Goal: Entertainment & Leisure: Consume media (video, audio)

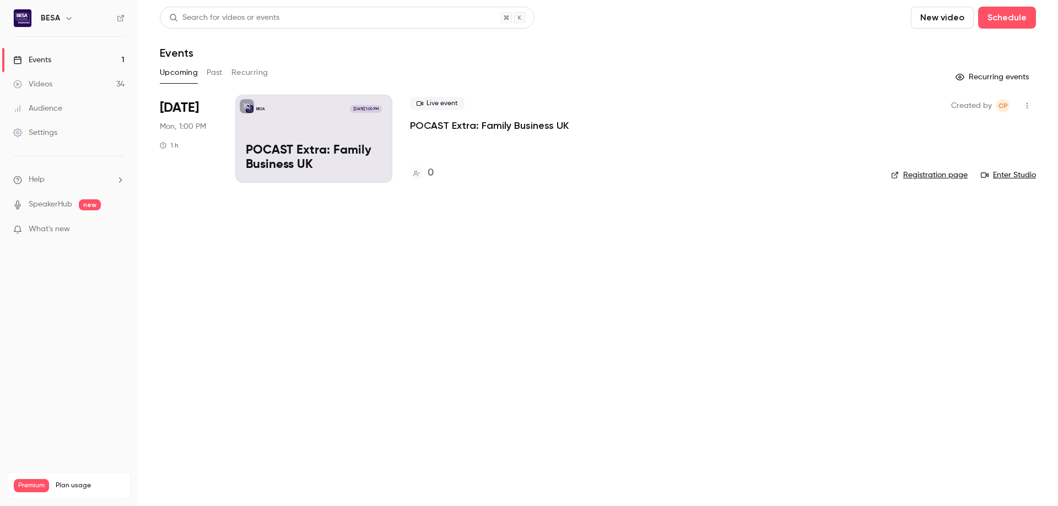
click at [59, 78] on link "Videos 34" at bounding box center [69, 84] width 138 height 24
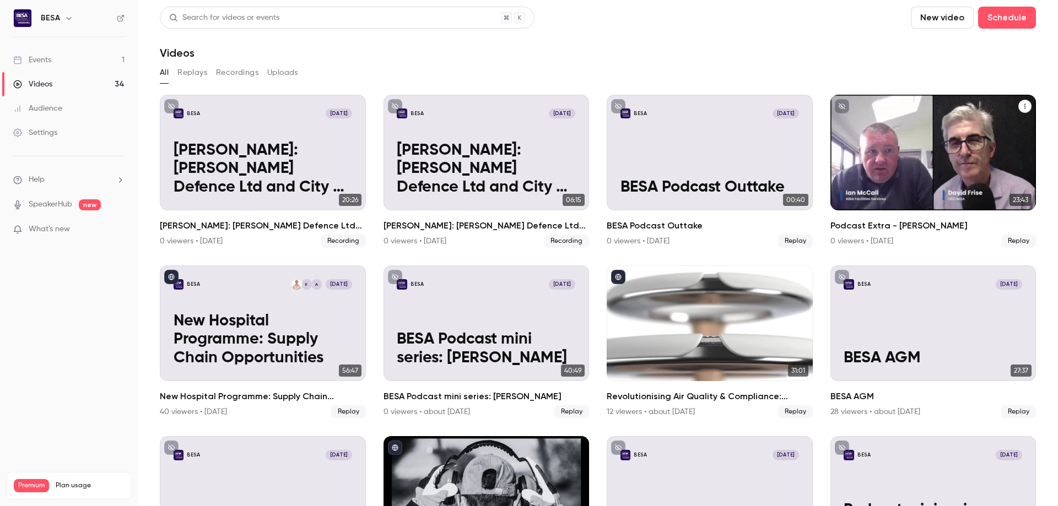
click at [956, 158] on div "BESA [DATE] Podcast Extra - [PERSON_NAME]" at bounding box center [933, 153] width 206 height 116
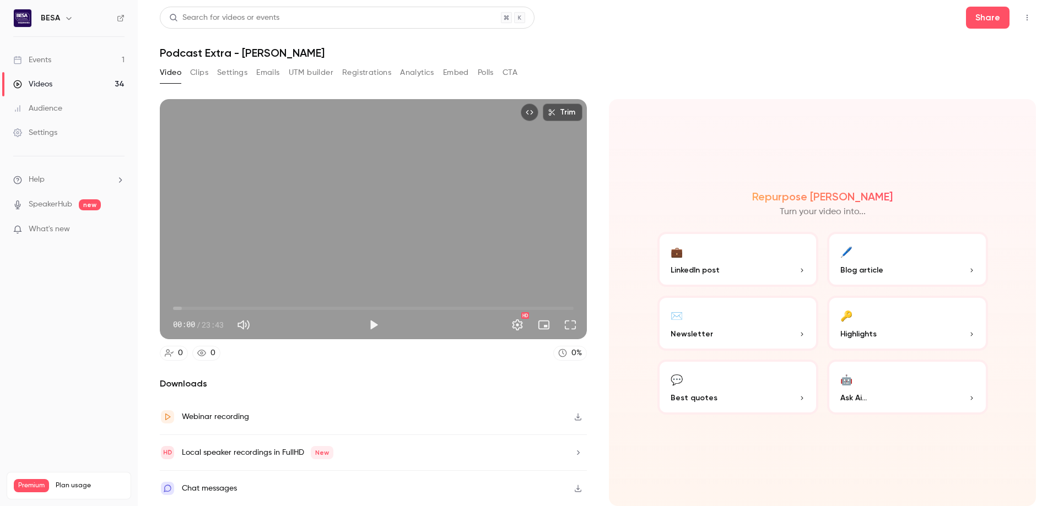
click at [196, 73] on button "Clips" at bounding box center [199, 73] width 18 height 18
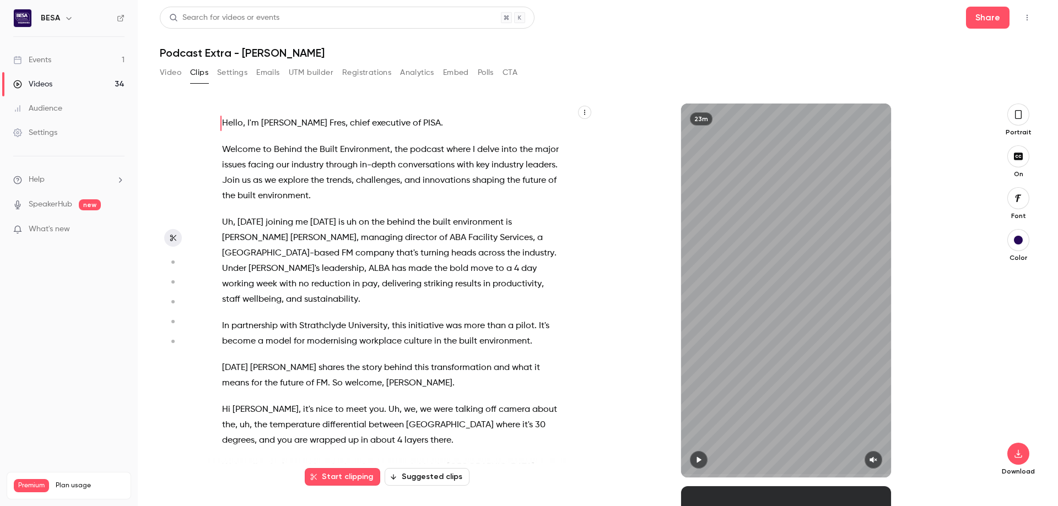
click at [427, 485] on button "Suggested clips" at bounding box center [427, 477] width 85 height 18
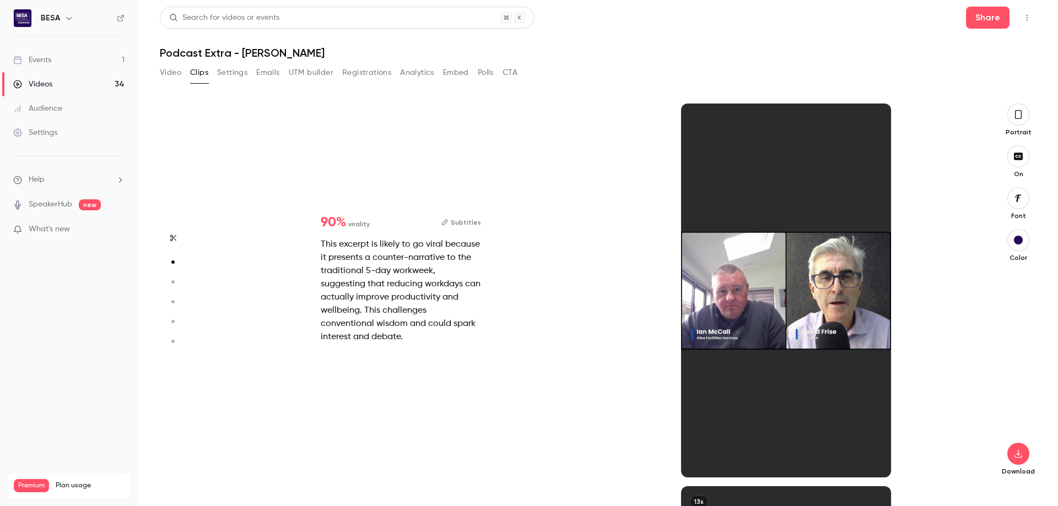
scroll to position [383, 0]
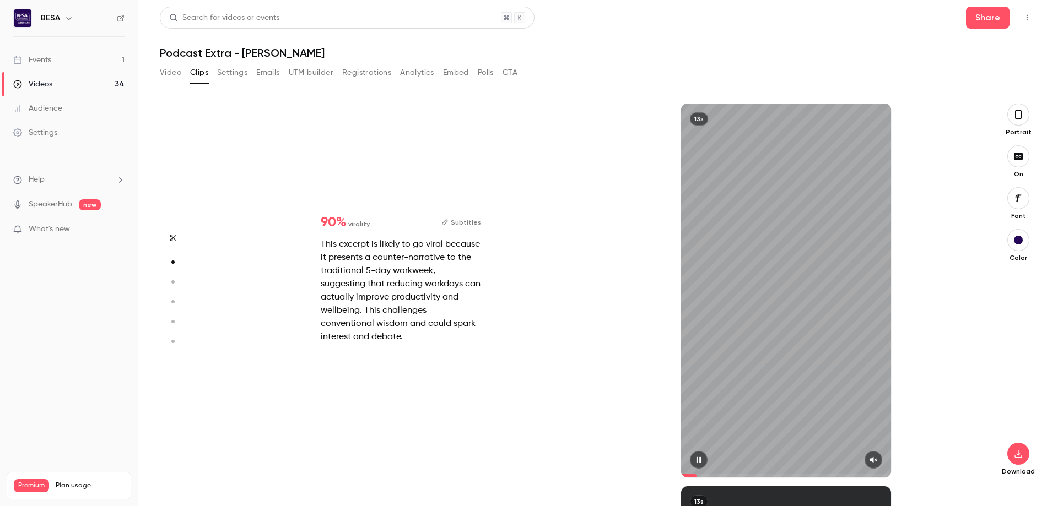
click at [875, 456] on button "button" at bounding box center [873, 460] width 18 height 18
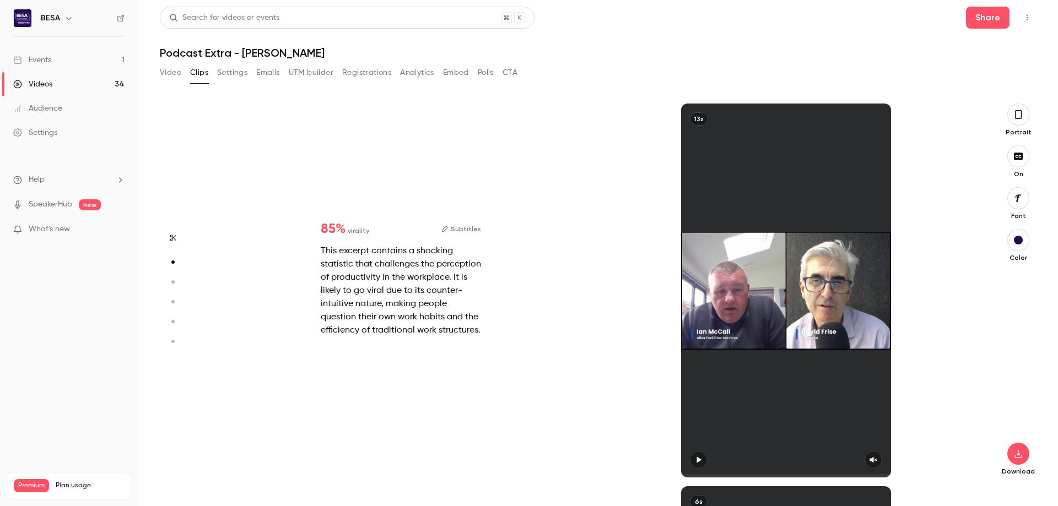
type input "*"
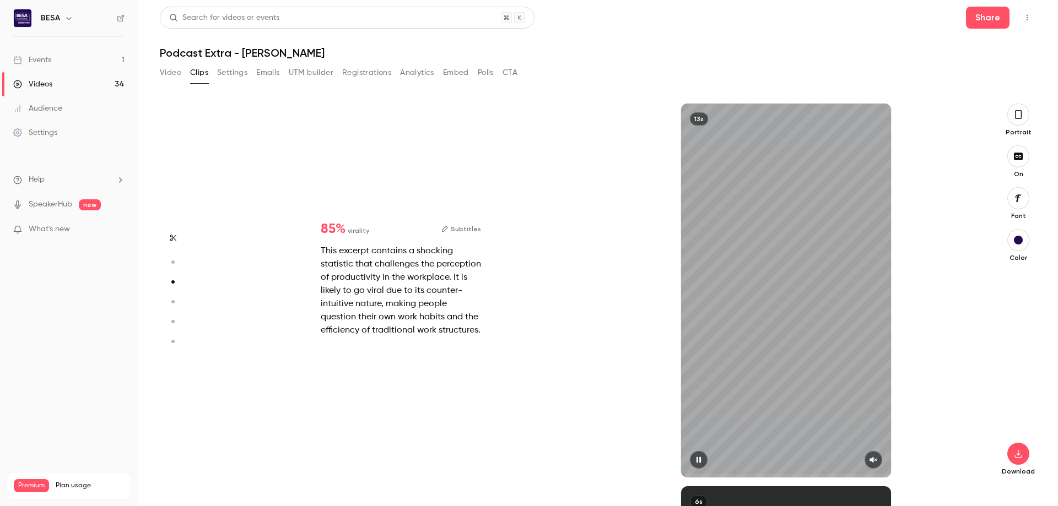
click at [874, 458] on icon "button" at bounding box center [873, 460] width 9 height 8
click at [735, 475] on span at bounding box center [786, 475] width 210 height 3
click at [777, 473] on span at bounding box center [786, 476] width 210 height 18
type input "*"
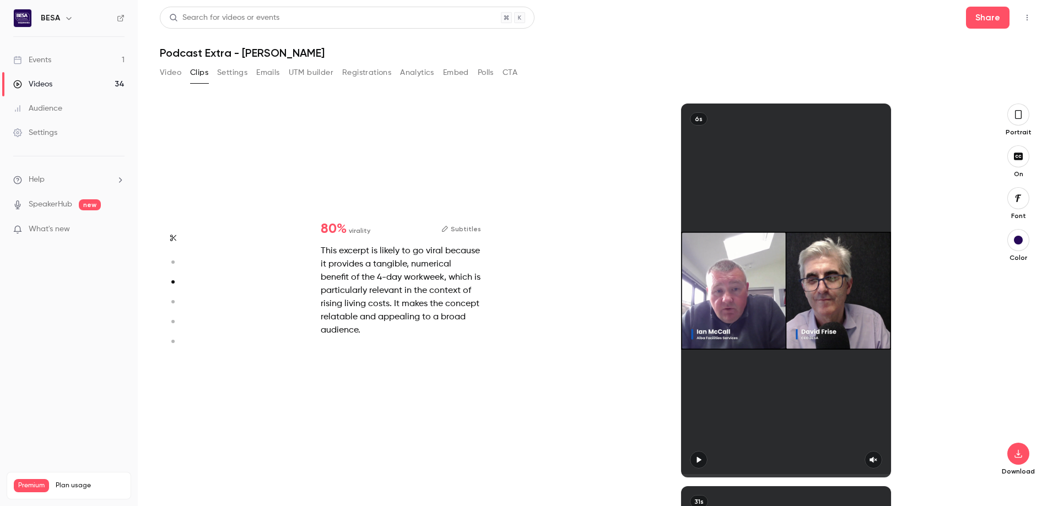
scroll to position [1149, 0]
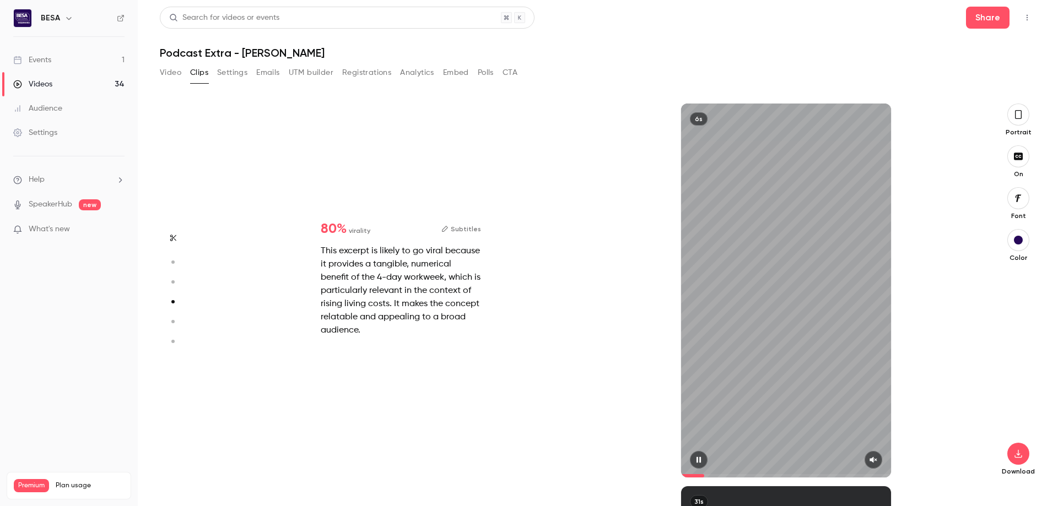
click at [876, 458] on icon "button" at bounding box center [873, 460] width 9 height 8
type input "*"
click at [873, 462] on icon "button" at bounding box center [873, 460] width 7 height 6
type input "*"
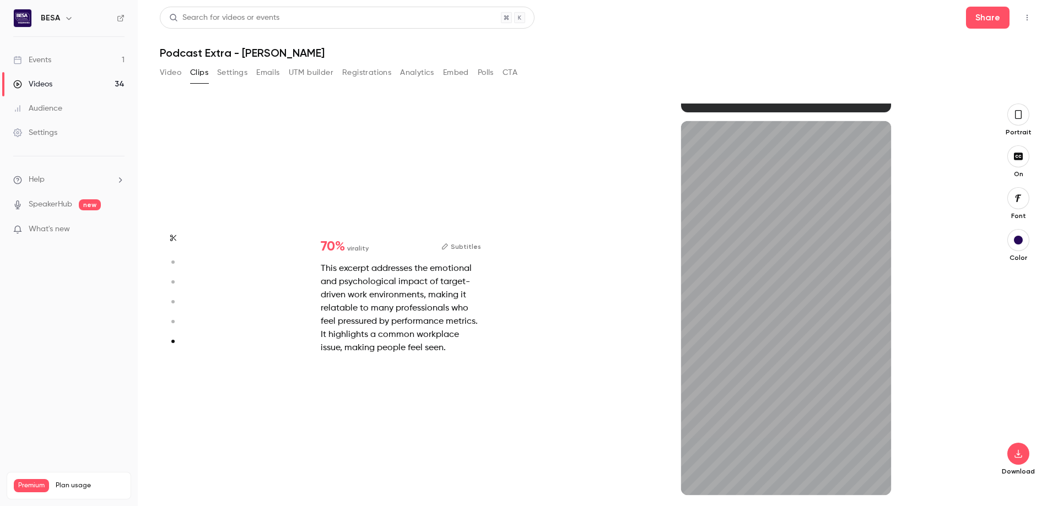
scroll to position [1897, 0]
click at [879, 479] on button "button" at bounding box center [873, 478] width 18 height 18
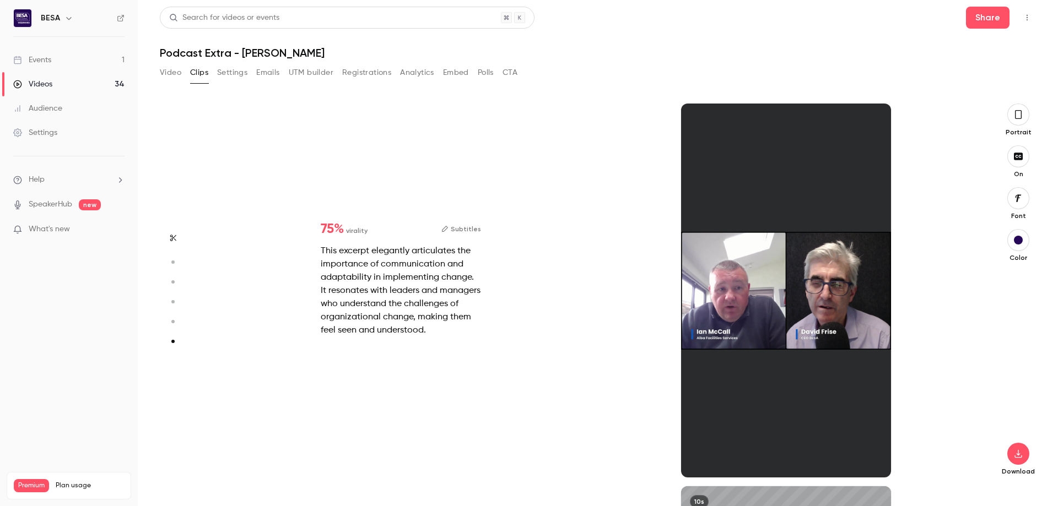
type input "*"
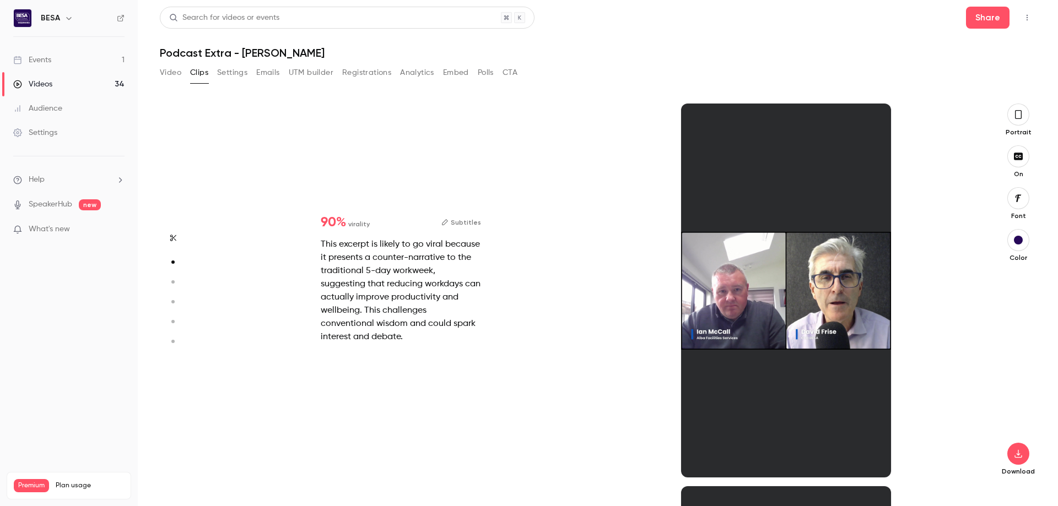
scroll to position [383, 0]
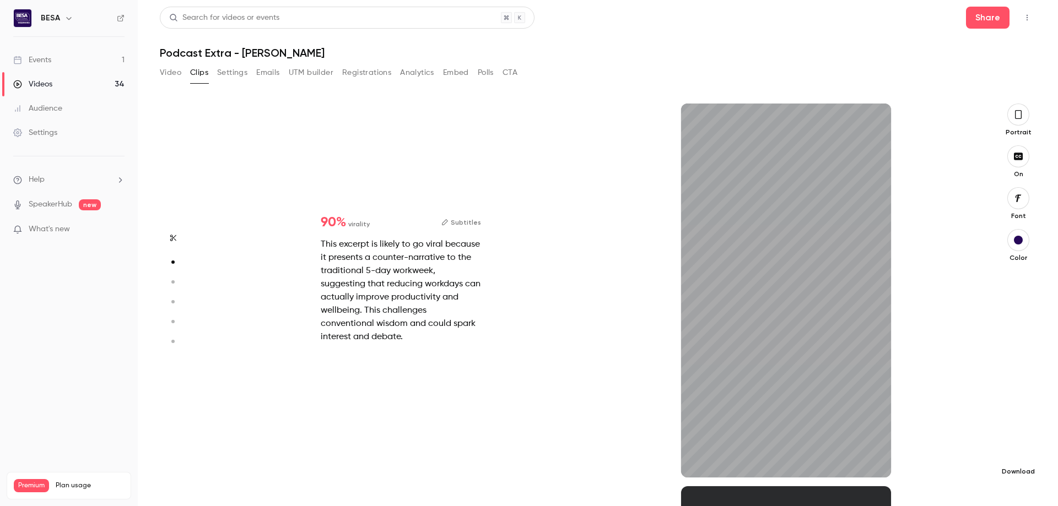
click at [1013, 451] on icon "button" at bounding box center [1017, 454] width 13 height 9
type input "****"
